Goal: Information Seeking & Learning: Check status

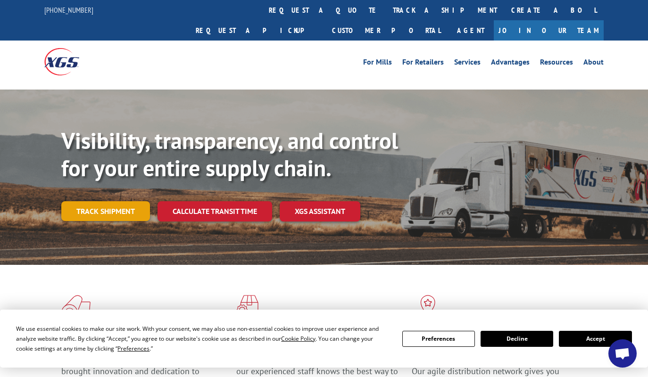
click at [120, 201] on link "Track shipment" at bounding box center [105, 211] width 89 height 20
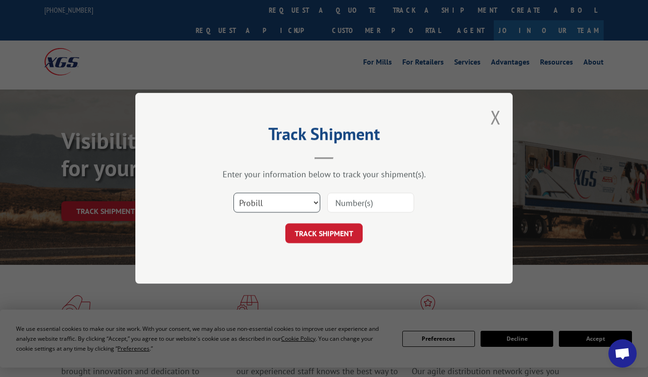
click at [309, 208] on select "Select category... Probill BOL PO" at bounding box center [277, 203] width 87 height 20
click at [373, 203] on input at bounding box center [370, 203] width 87 height 20
paste input "17342157"
type input "17342157"
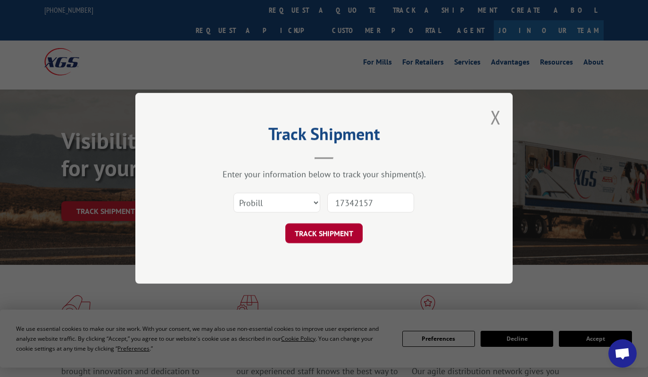
click at [348, 236] on button "TRACK SHIPMENT" at bounding box center [323, 234] width 77 height 20
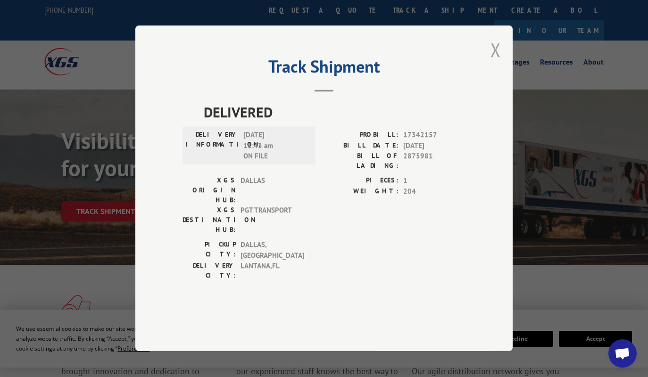
click at [494, 62] on button "Close modal" at bounding box center [496, 49] width 10 height 25
